Goal: Transaction & Acquisition: Download file/media

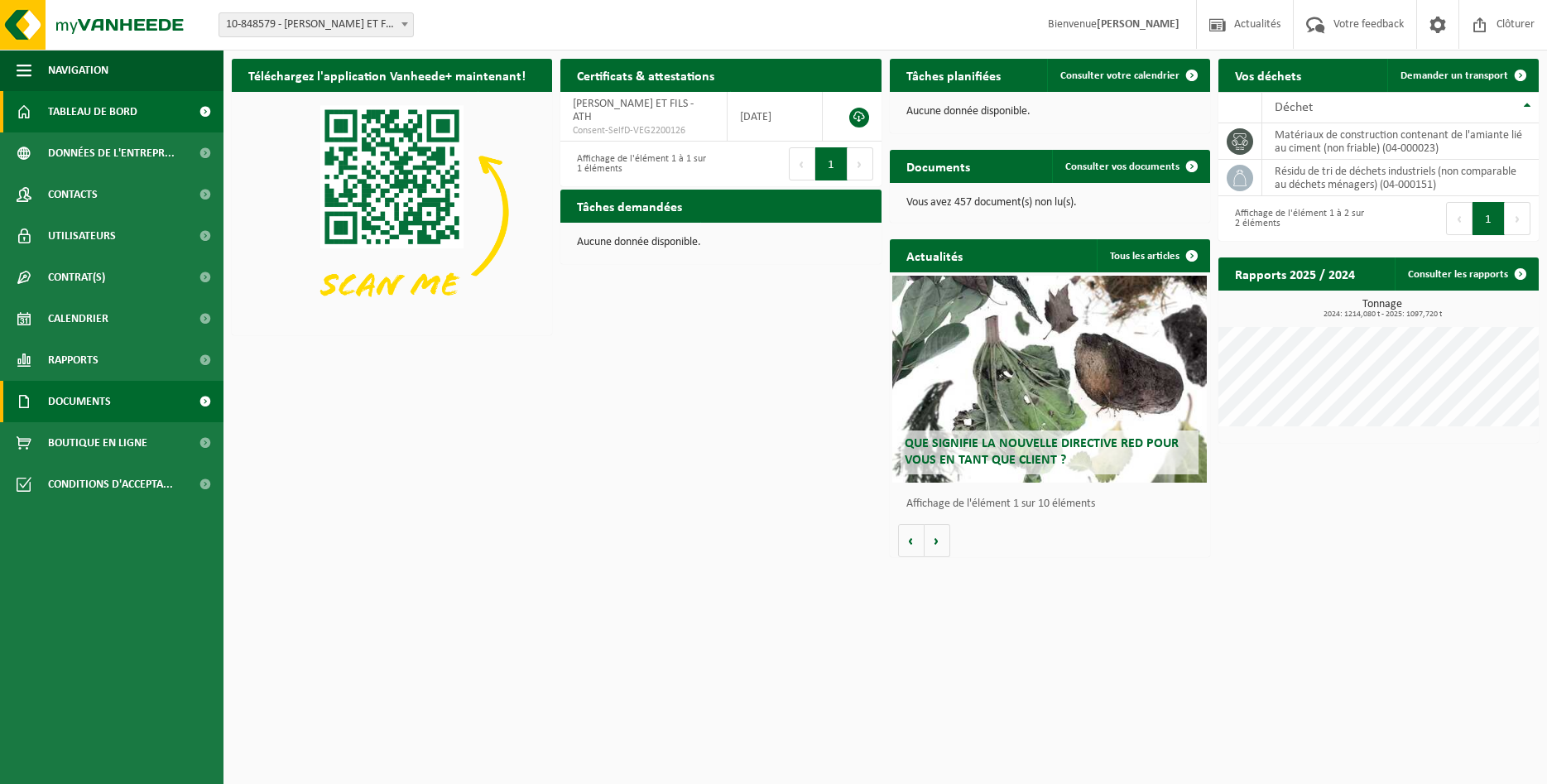
click at [132, 401] on link "Documents" at bounding box center [111, 401] width 223 height 42
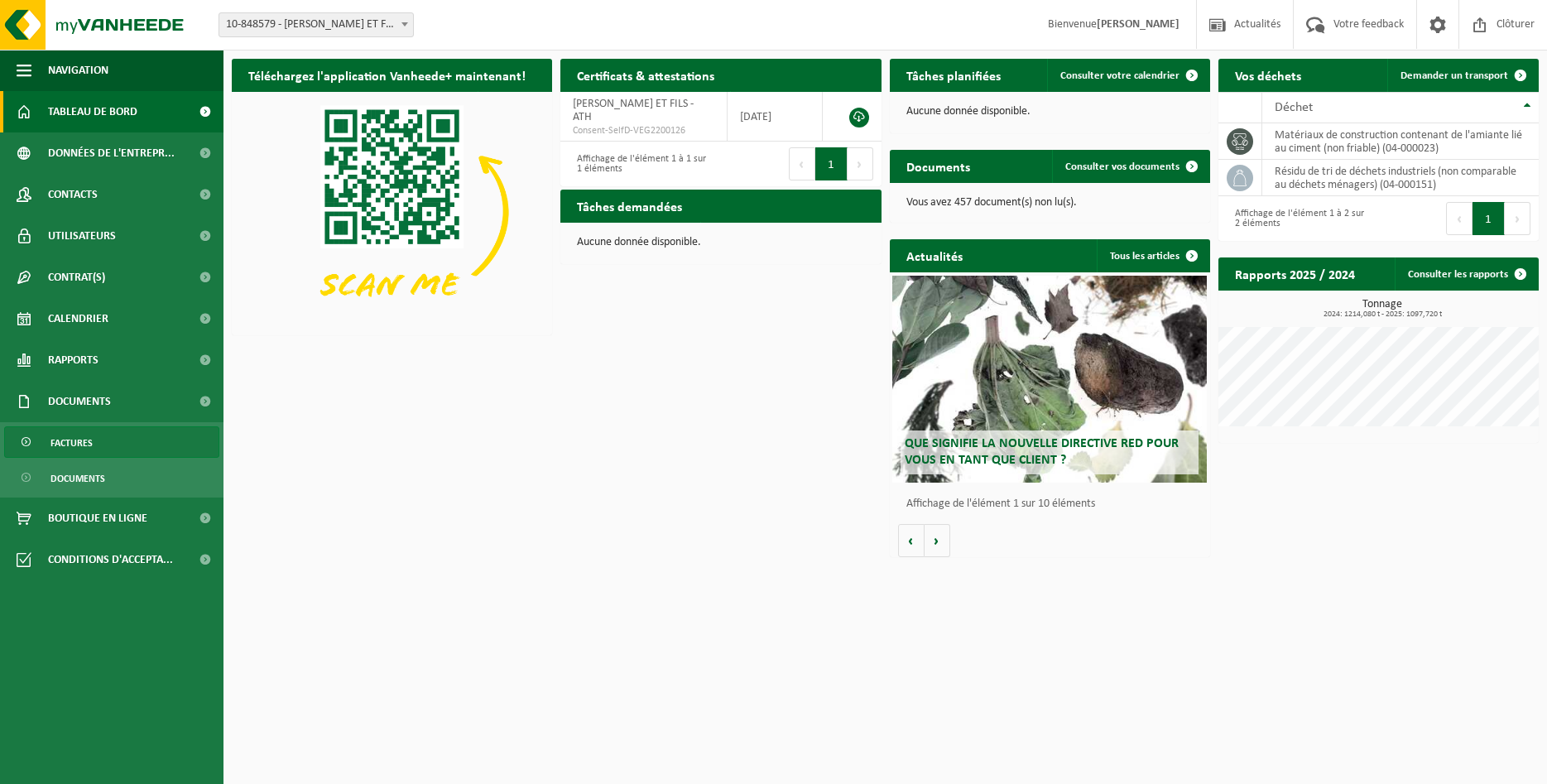
click at [89, 440] on span "Factures" at bounding box center [71, 442] width 42 height 31
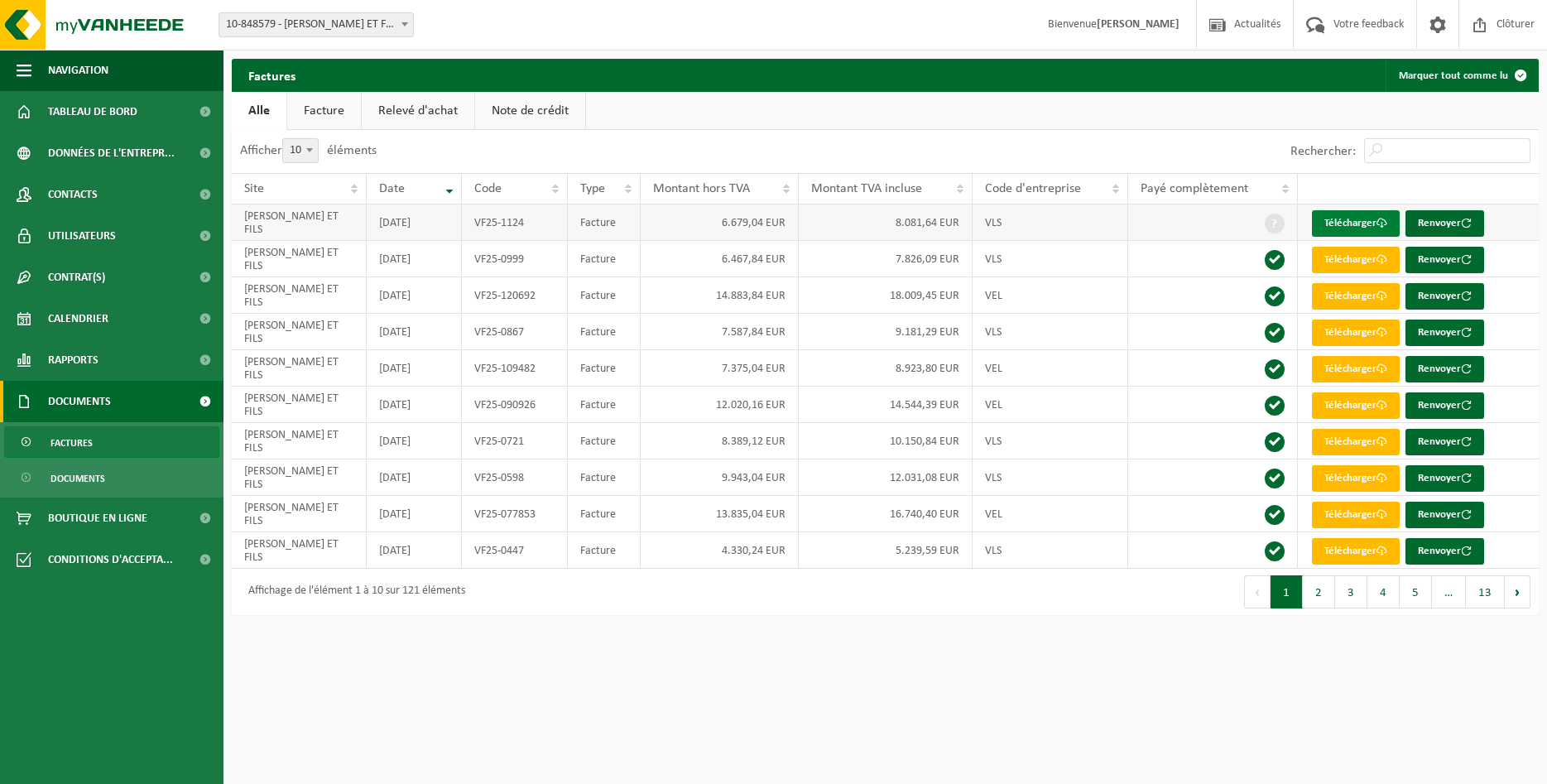
click at [1368, 222] on link "Télécharger" at bounding box center [1356, 223] width 87 height 27
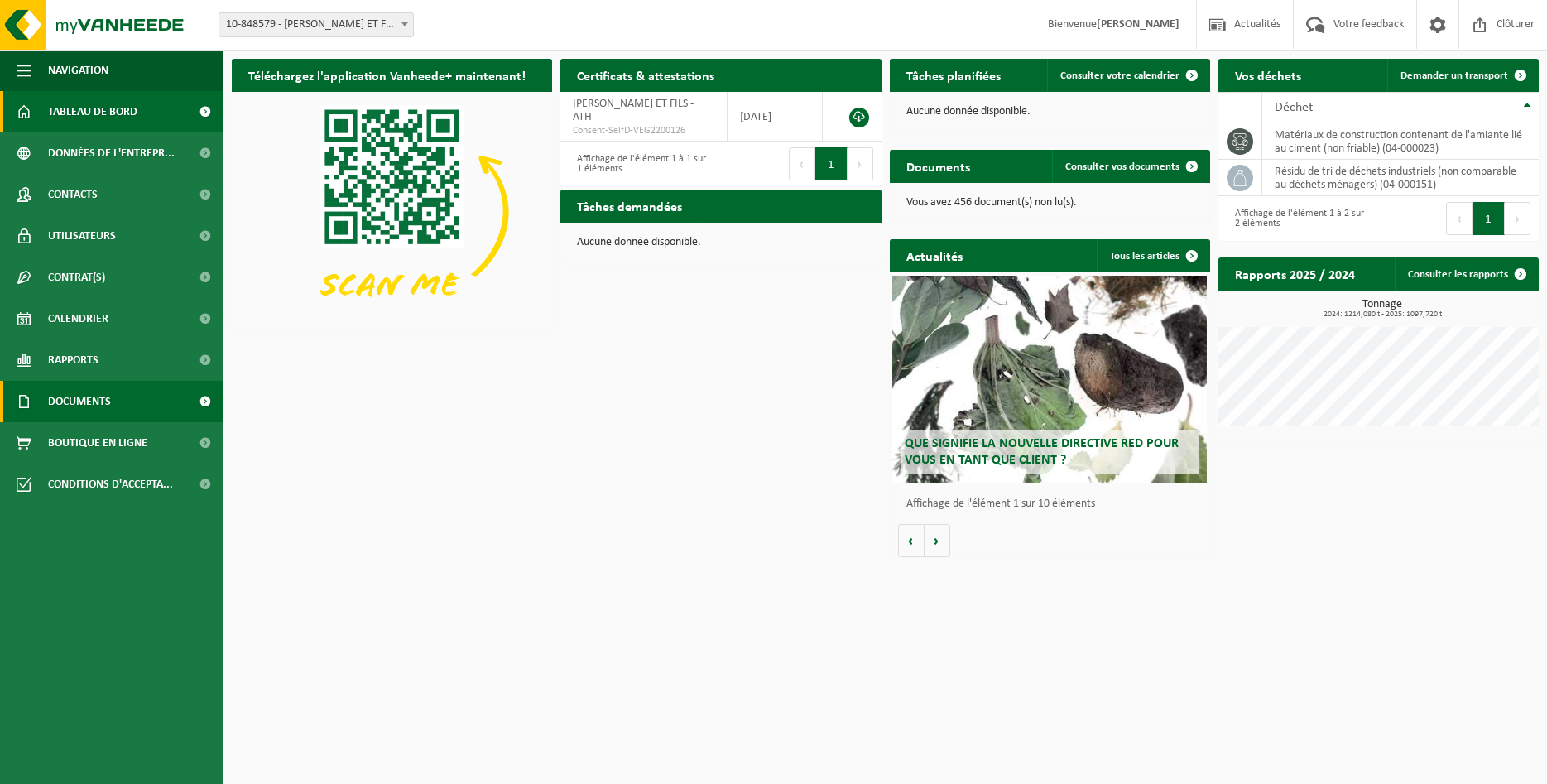
click at [136, 397] on link "Documents" at bounding box center [111, 401] width 223 height 42
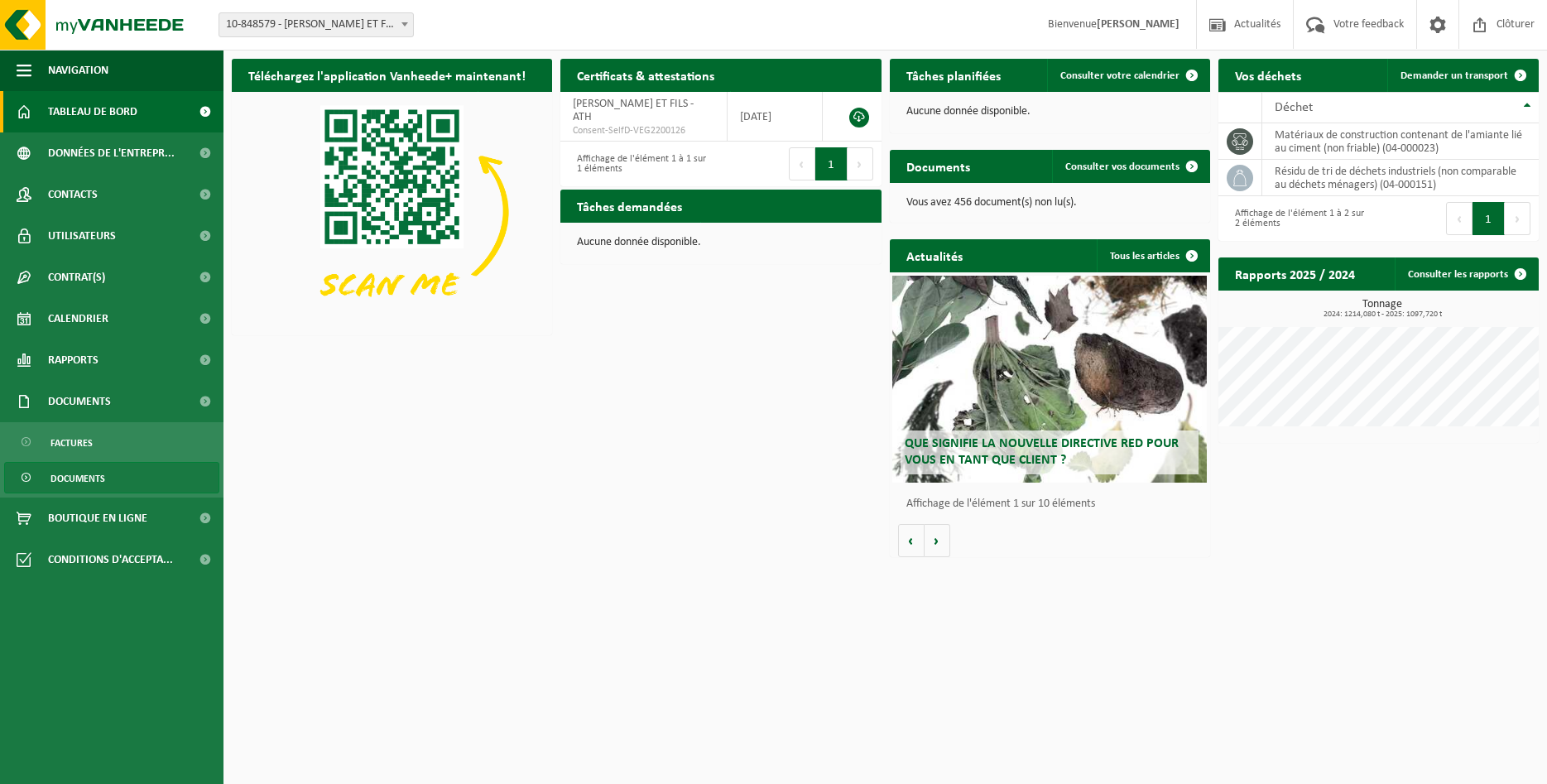
click at [107, 475] on link "Documents" at bounding box center [111, 476] width 216 height 31
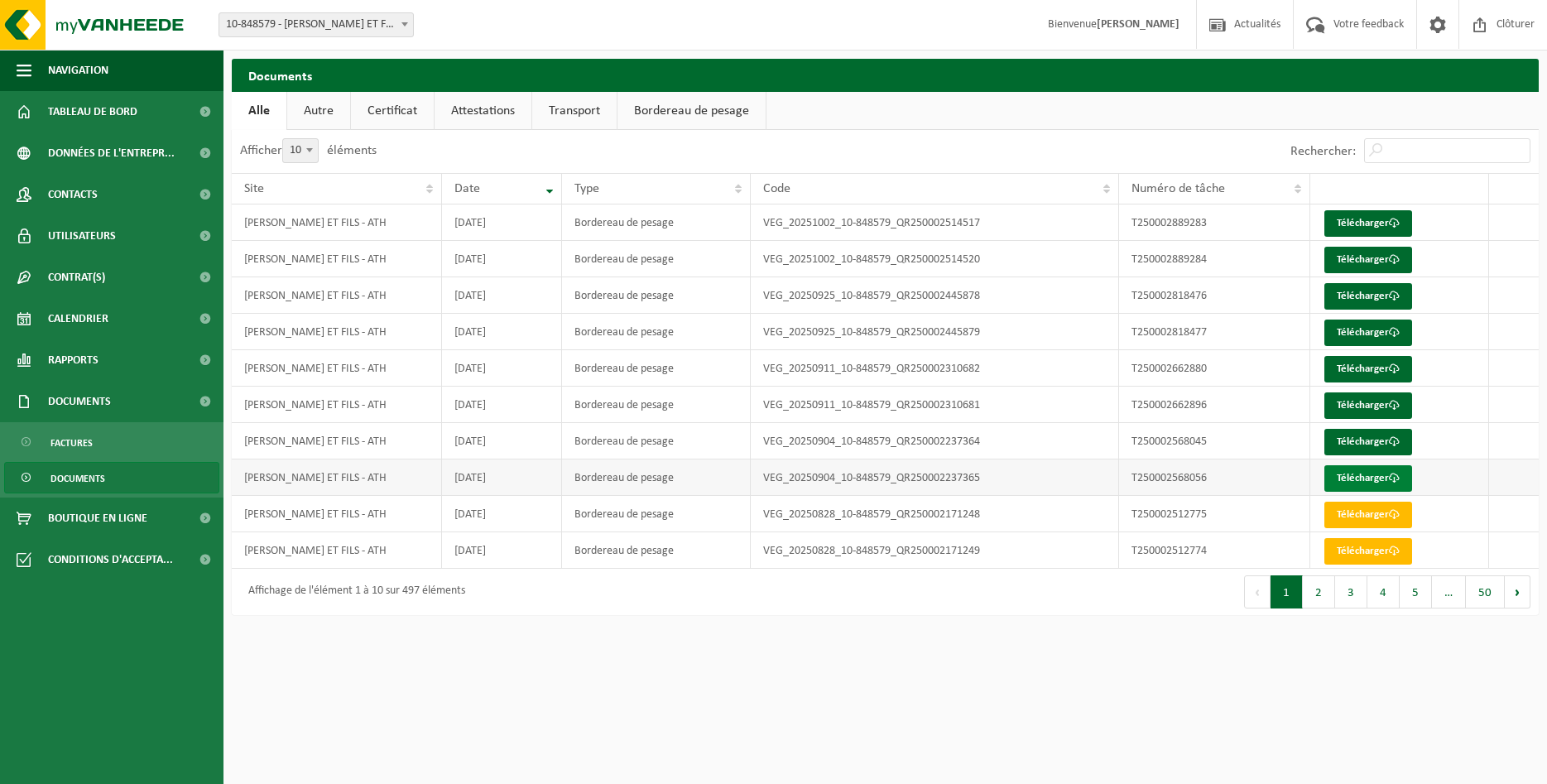
click at [1355, 475] on link "Télécharger" at bounding box center [1368, 478] width 87 height 27
click at [1355, 445] on link "Télécharger" at bounding box center [1368, 442] width 87 height 27
click at [1355, 403] on link "Télécharger" at bounding box center [1368, 405] width 87 height 27
click at [1370, 367] on link "Télécharger" at bounding box center [1368, 369] width 87 height 27
click at [1358, 332] on link "Télécharger" at bounding box center [1368, 332] width 87 height 27
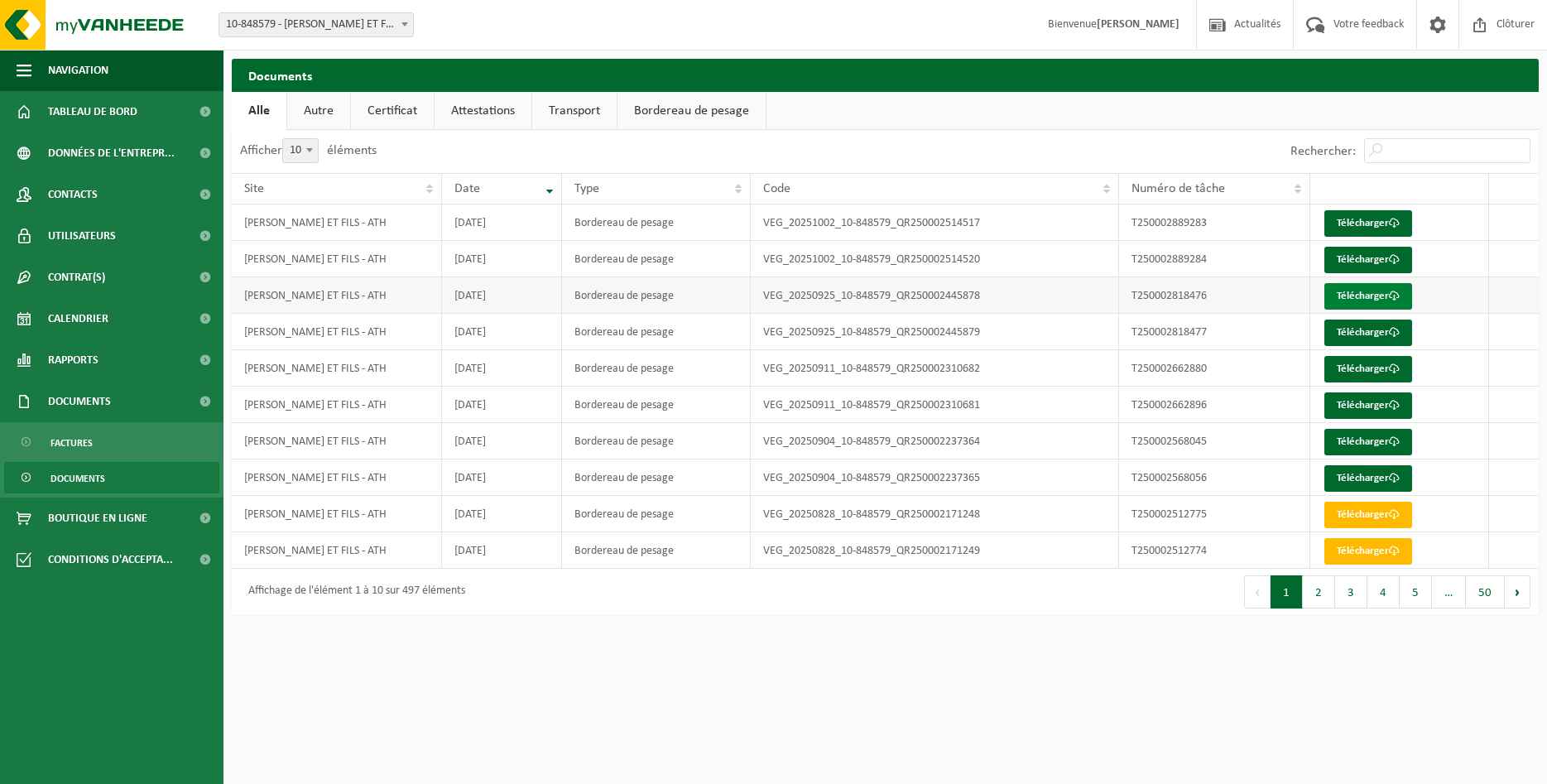
click at [1364, 299] on link "Télécharger" at bounding box center [1368, 296] width 87 height 27
